Goal: Task Accomplishment & Management: Complete application form

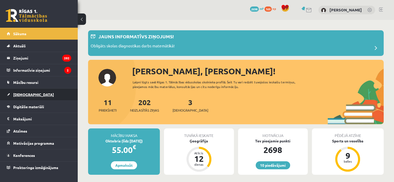
click at [34, 93] on link "[DEMOGRAPHIC_DATA]" at bounding box center [39, 95] width 65 height 12
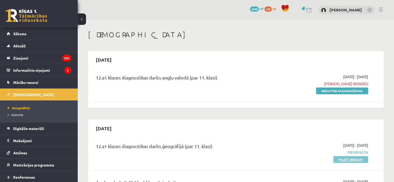
click at [354, 159] on link "Pildīt ieskaiti" at bounding box center [351, 159] width 35 height 7
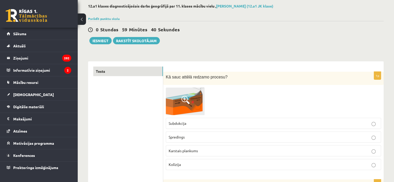
scroll to position [31, 0]
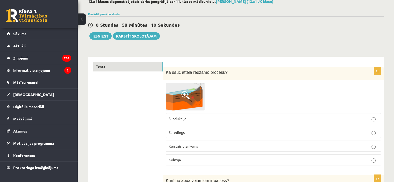
click at [183, 94] on span at bounding box center [185, 95] width 8 height 8
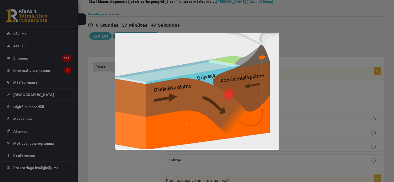
click at [311, 65] on div at bounding box center [197, 91] width 394 height 182
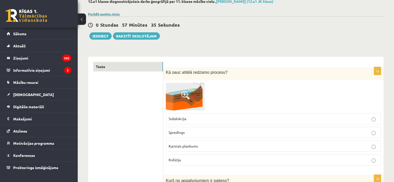
click at [114, 12] on link "Parādīt punktu skalu" at bounding box center [104, 14] width 32 height 4
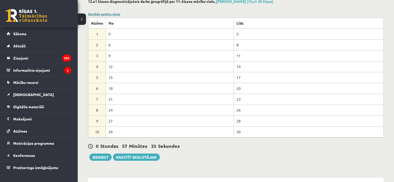
click at [114, 12] on link "Noslēpt punktu skalu" at bounding box center [104, 14] width 32 height 4
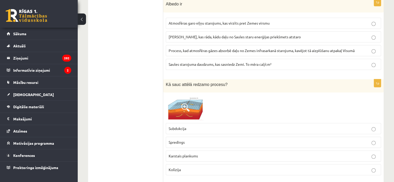
scroll to position [280, 0]
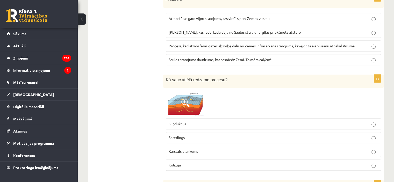
click at [185, 100] on span at bounding box center [185, 103] width 8 height 8
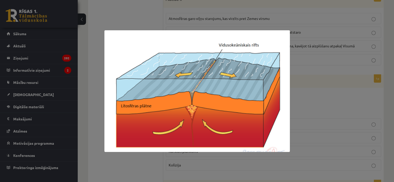
click at [322, 100] on div at bounding box center [197, 91] width 394 height 182
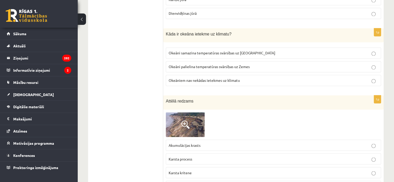
scroll to position [854, 0]
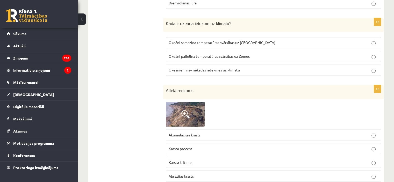
click at [185, 110] on span at bounding box center [185, 114] width 8 height 8
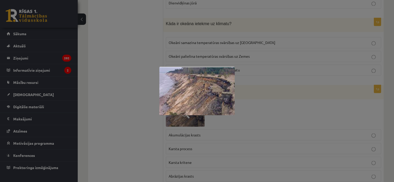
click at [290, 144] on div at bounding box center [197, 91] width 394 height 182
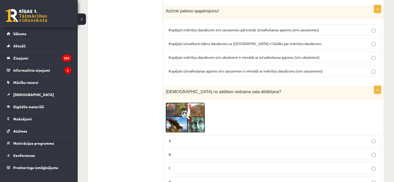
scroll to position [1507, 0]
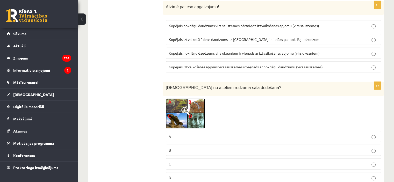
click at [185, 107] on span at bounding box center [185, 111] width 8 height 8
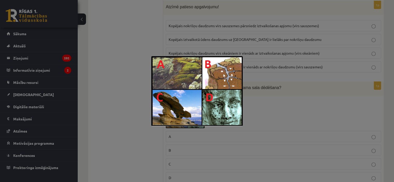
click at [271, 76] on div at bounding box center [197, 91] width 394 height 182
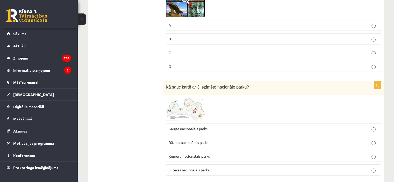
scroll to position [1621, 0]
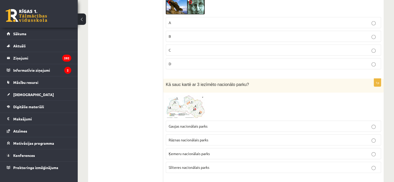
click at [184, 104] on span at bounding box center [185, 108] width 8 height 8
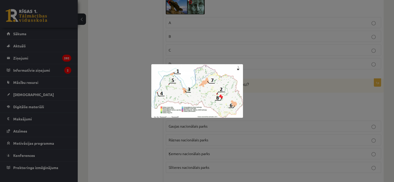
click at [184, 86] on img at bounding box center [197, 91] width 92 height 54
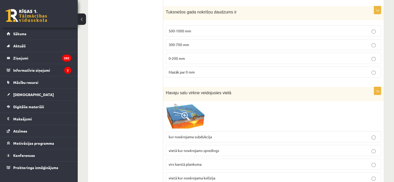
scroll to position [1808, 0]
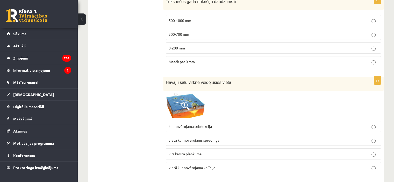
click at [184, 102] on span at bounding box center [185, 106] width 8 height 8
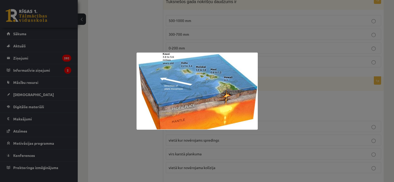
click at [268, 70] on div at bounding box center [197, 91] width 394 height 182
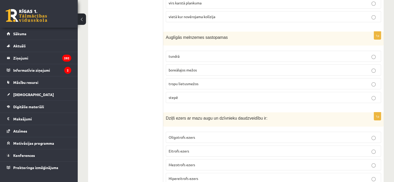
scroll to position [1963, 0]
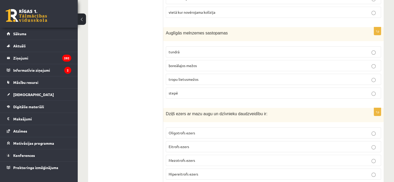
drag, startPoint x: 371, startPoint y: 110, endPoint x: 303, endPoint y: 162, distance: 85.5
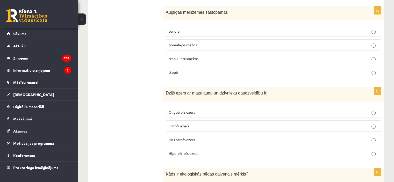
scroll to position [1994, 0]
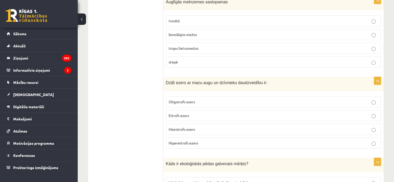
drag, startPoint x: 395, startPoint y: 180, endPoint x: 306, endPoint y: 141, distance: 97.4
click at [306, 161] on p "Kāds ir ekoloģiskās pēdas galvenais mērķis?" at bounding box center [261, 164] width 190 height 6
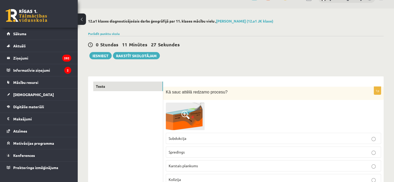
scroll to position [0, 0]
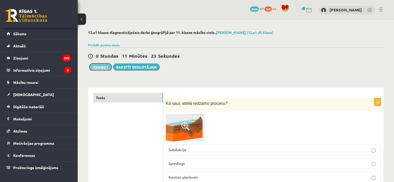
click at [102, 67] on button "Iesniegt" at bounding box center [100, 67] width 22 height 7
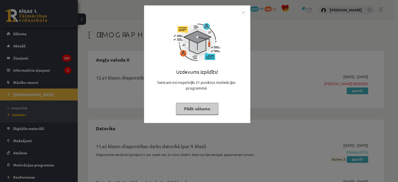
click at [242, 14] on img "Close" at bounding box center [244, 13] width 8 height 8
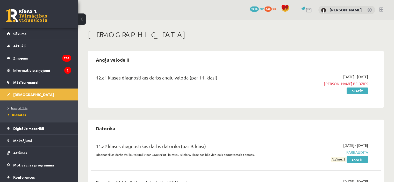
click at [15, 107] on span "Neizpildītās" at bounding box center [18, 108] width 20 height 4
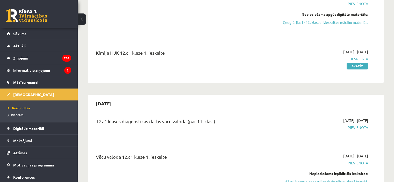
scroll to position [239, 0]
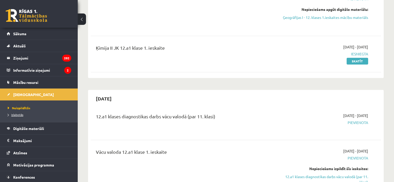
click at [17, 116] on link "Izlabotās" at bounding box center [40, 115] width 65 height 5
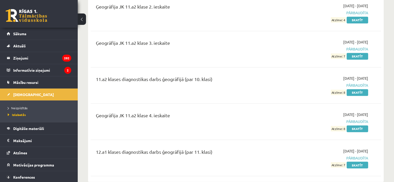
scroll to position [850, 0]
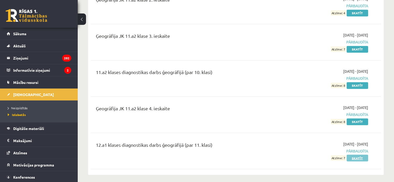
click at [359, 155] on link "Skatīt" at bounding box center [358, 158] width 22 height 7
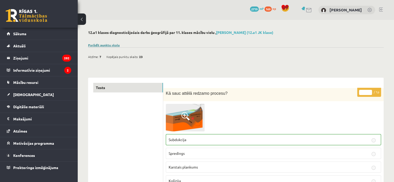
click at [99, 44] on link "Parādīt punktu skalu" at bounding box center [104, 45] width 32 height 4
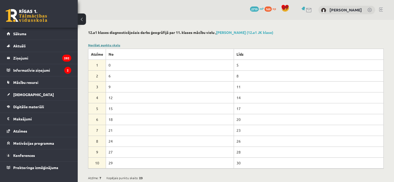
click at [99, 44] on link "Noslēpt punktu skalu" at bounding box center [104, 45] width 32 height 4
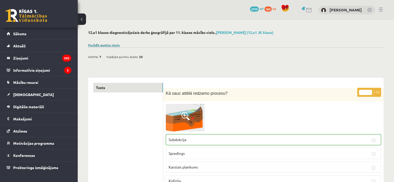
click at [99, 44] on link "Parādīt punktu skalu" at bounding box center [104, 45] width 32 height 4
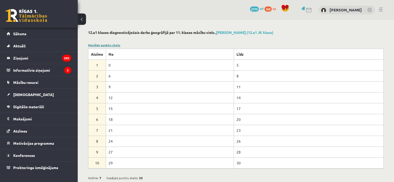
click at [106, 45] on link "Noslēpt punktu skalu" at bounding box center [104, 45] width 32 height 4
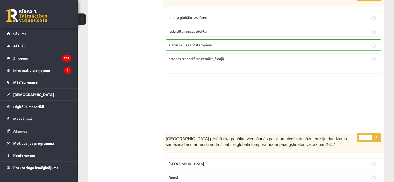
scroll to position [4284, 0]
